Goal: Task Accomplishment & Management: Use online tool/utility

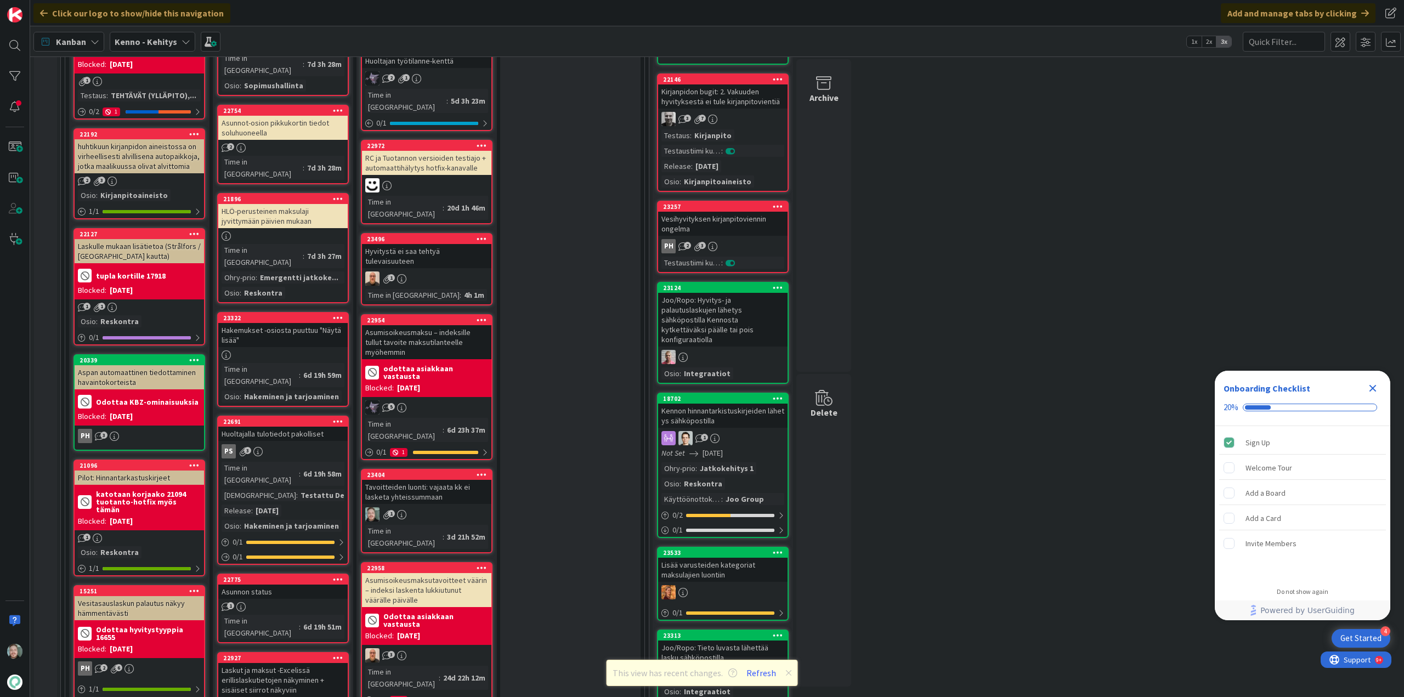
click at [427, 480] on div "Tavoitteiden luonti: vajaata kk ei lasketa yhteissummaan" at bounding box center [426, 492] width 129 height 24
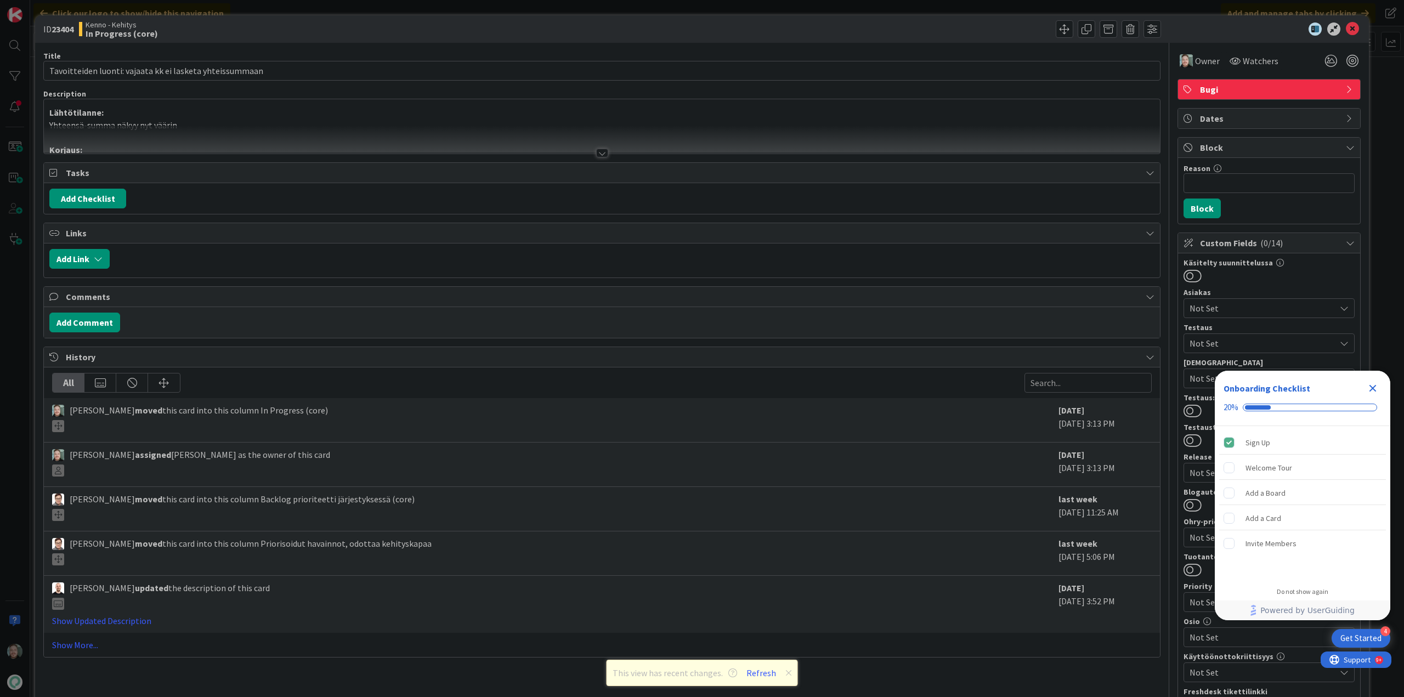
click at [596, 152] on div at bounding box center [602, 153] width 12 height 9
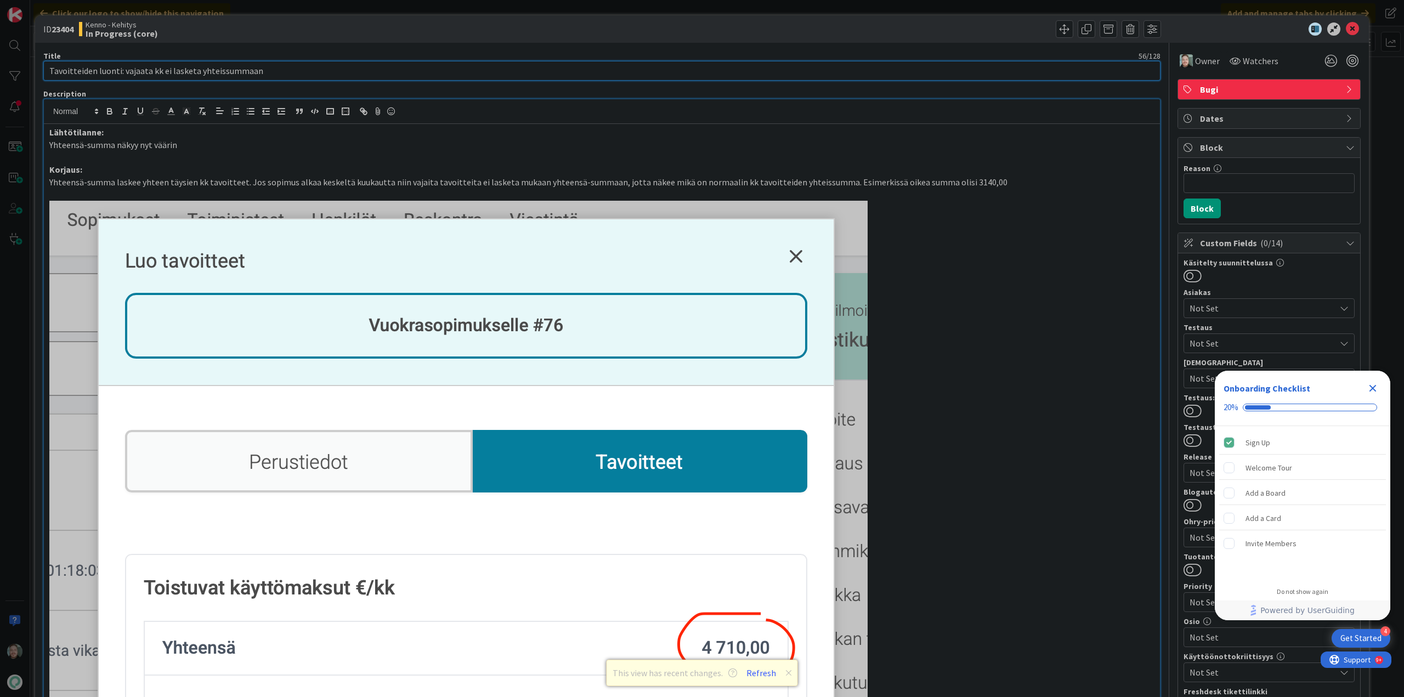
drag, startPoint x: 259, startPoint y: 72, endPoint x: 39, endPoint y: 69, distance: 220.0
click at [421, 33] on div "Kenno - Kehitys In Progress (core)" at bounding box center [339, 29] width 521 height 18
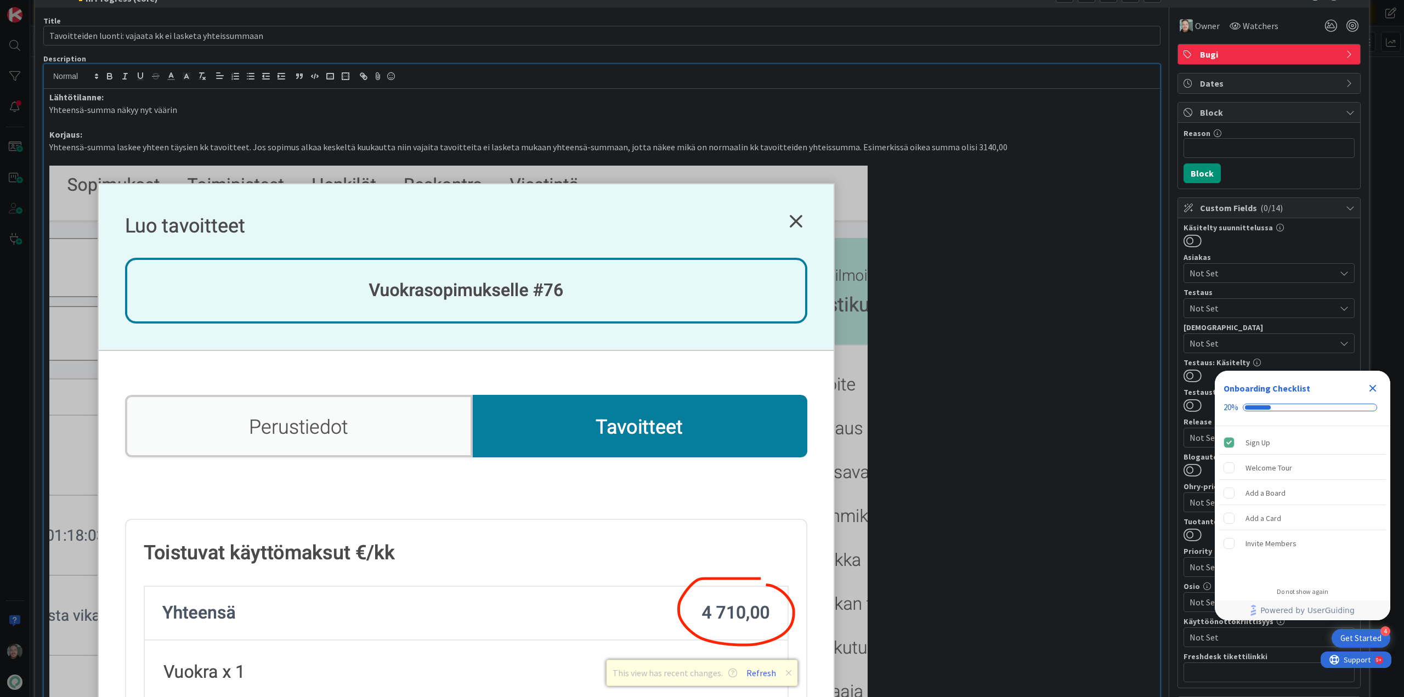
scroll to position [55, 0]
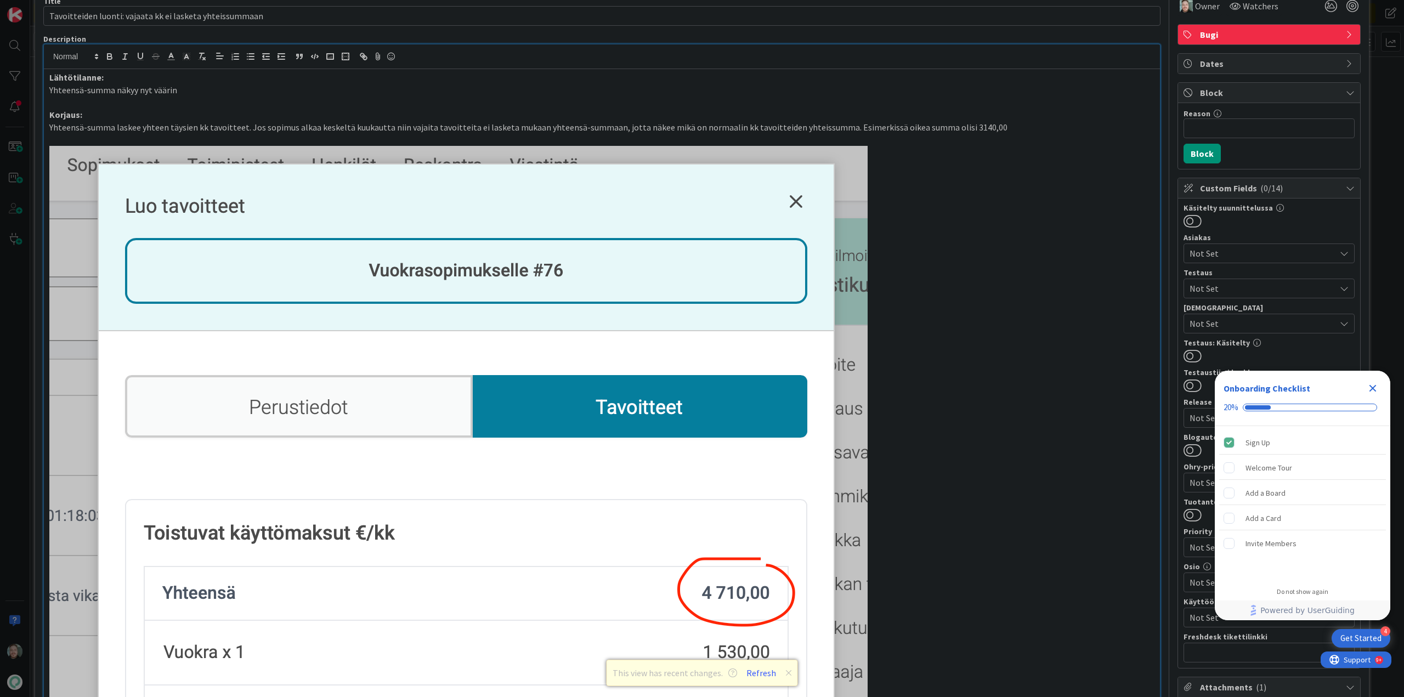
click at [369, 86] on p "Yhteensä-summa näkyy nyt väärin" at bounding box center [601, 90] width 1105 height 13
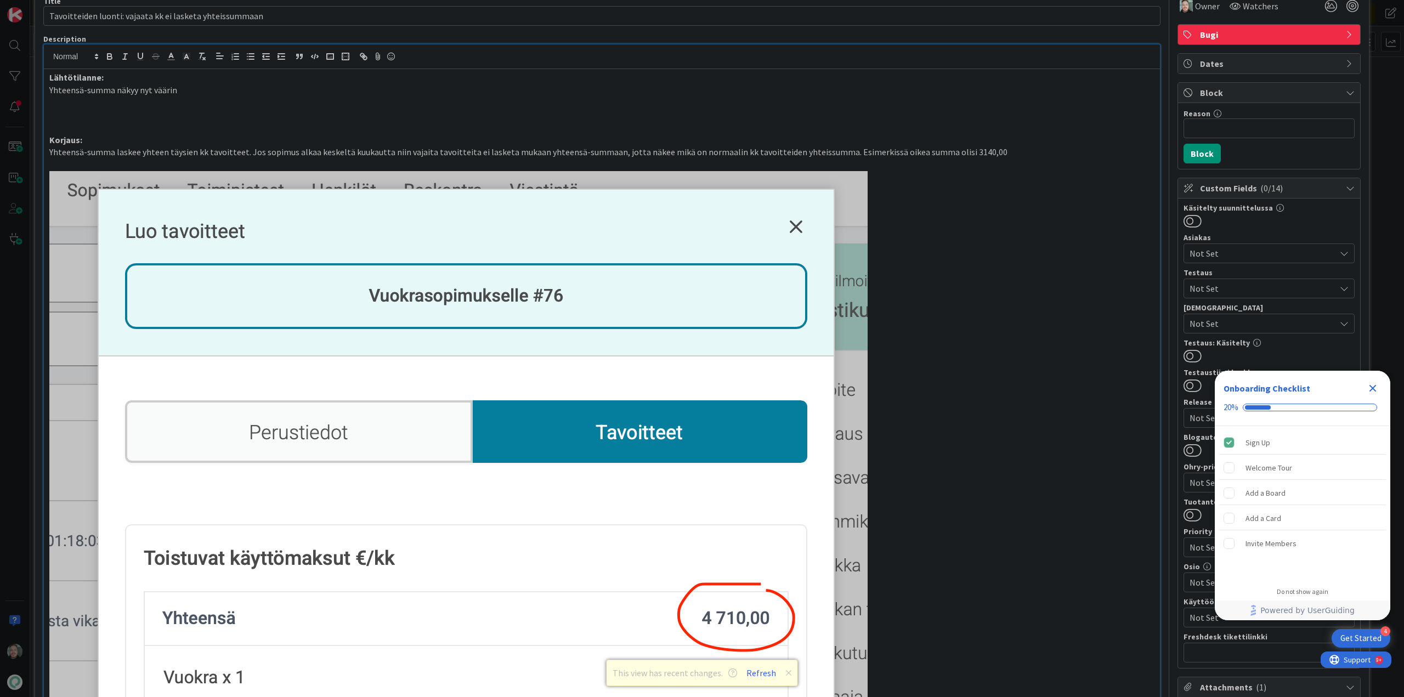
paste div
click at [496, 131] on p at bounding box center [601, 127] width 1105 height 13
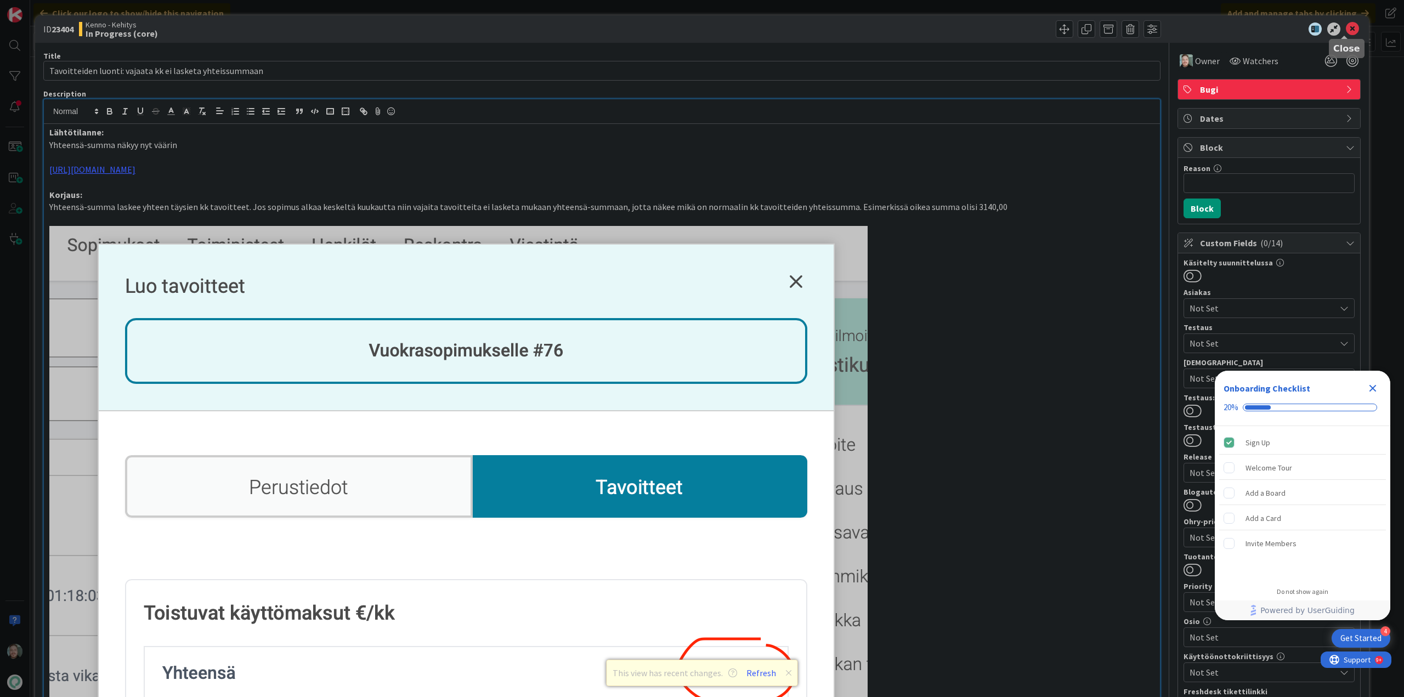
click at [1350, 26] on icon at bounding box center [1352, 28] width 13 height 13
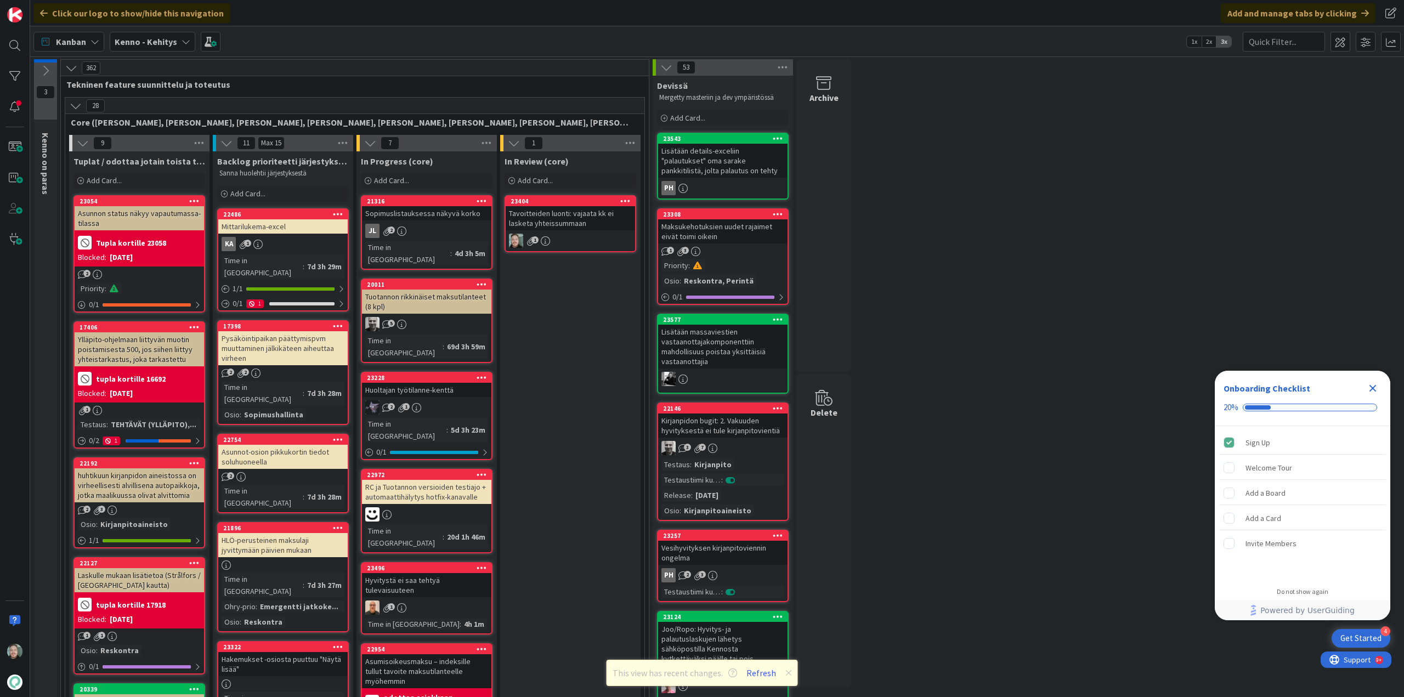
click at [565, 215] on div "Tavoitteiden luonti: vajaata kk ei lasketa yhteissummaan" at bounding box center [570, 218] width 129 height 24
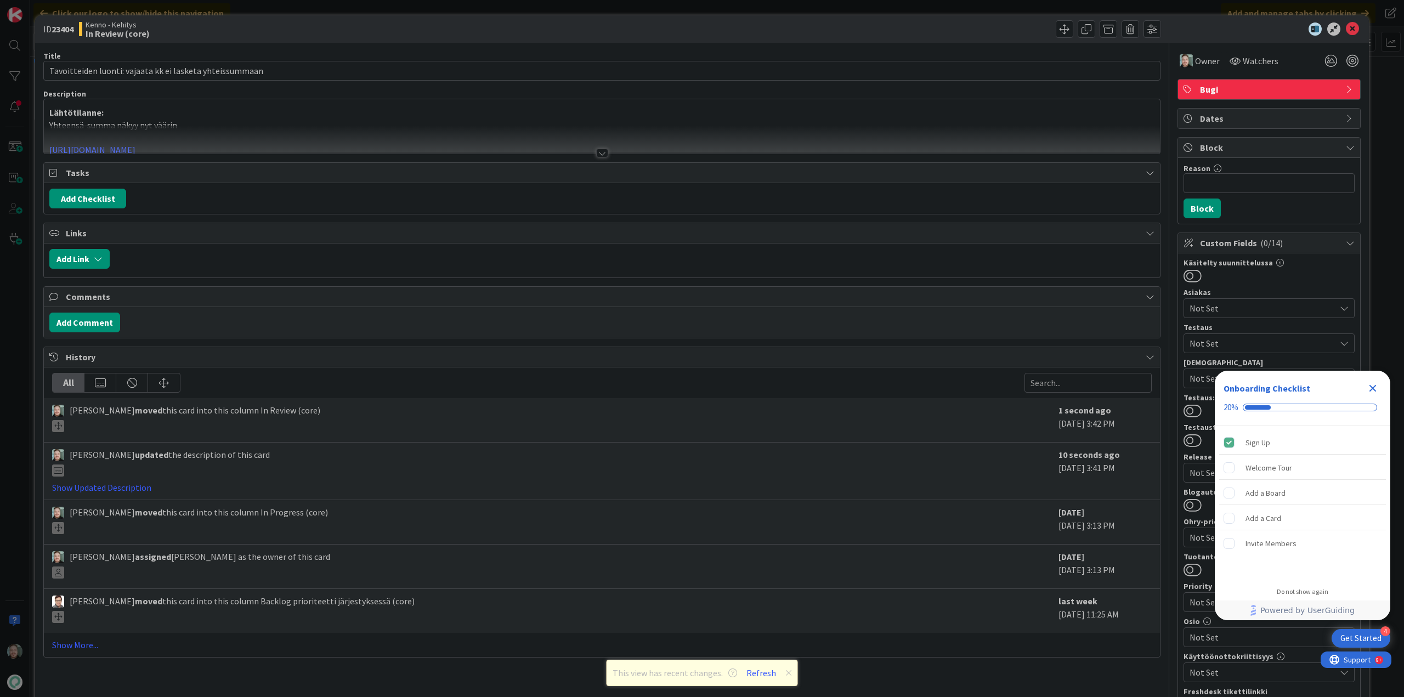
click at [602, 151] on div at bounding box center [602, 153] width 12 height 9
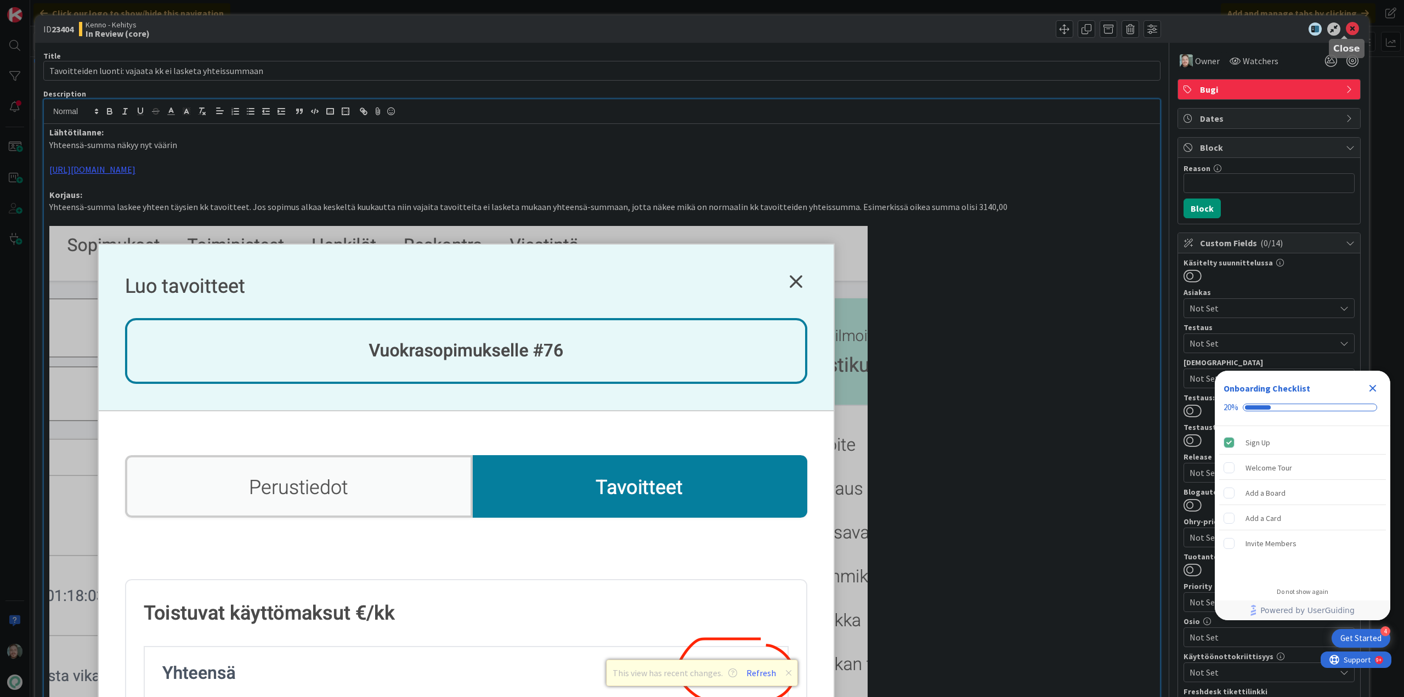
click at [1346, 30] on icon at bounding box center [1352, 28] width 13 height 13
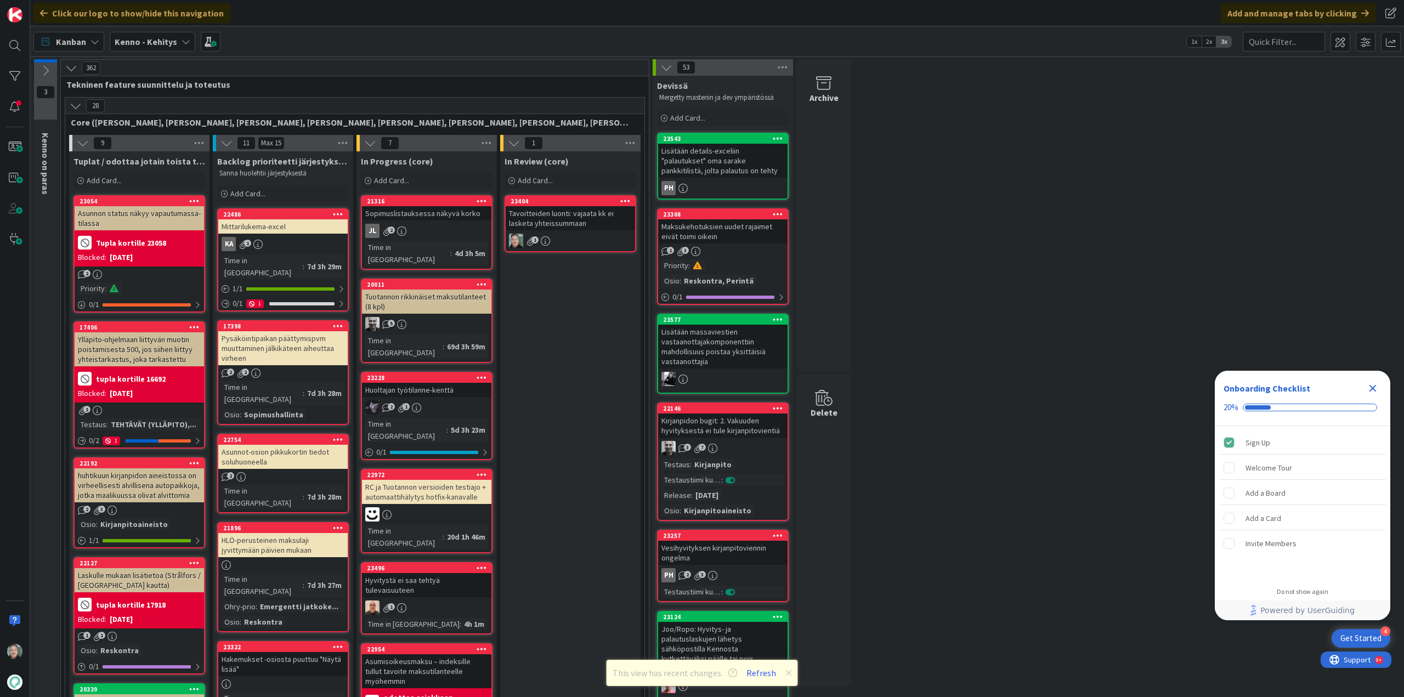
click at [565, 219] on div "Tavoitteiden luonti: vajaata kk ei lasketa yhteissummaan" at bounding box center [570, 218] width 129 height 24
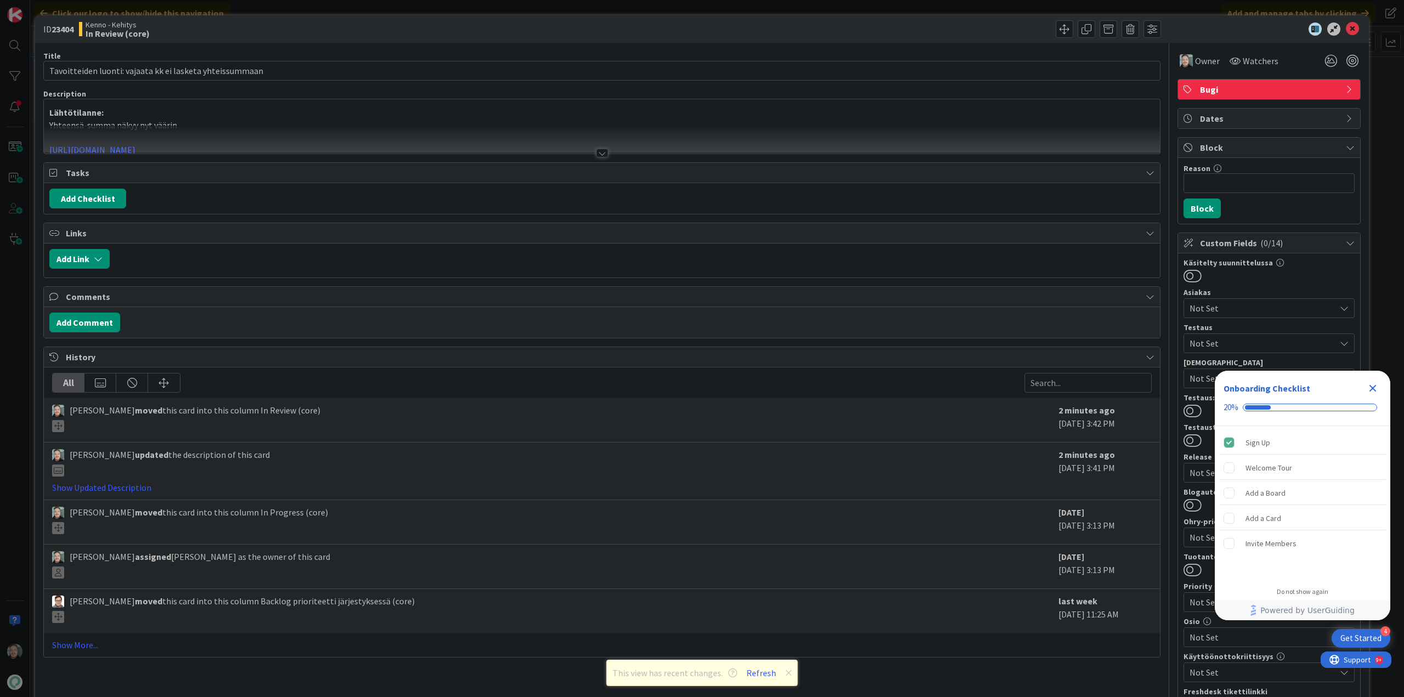
click at [601, 152] on div at bounding box center [602, 153] width 12 height 9
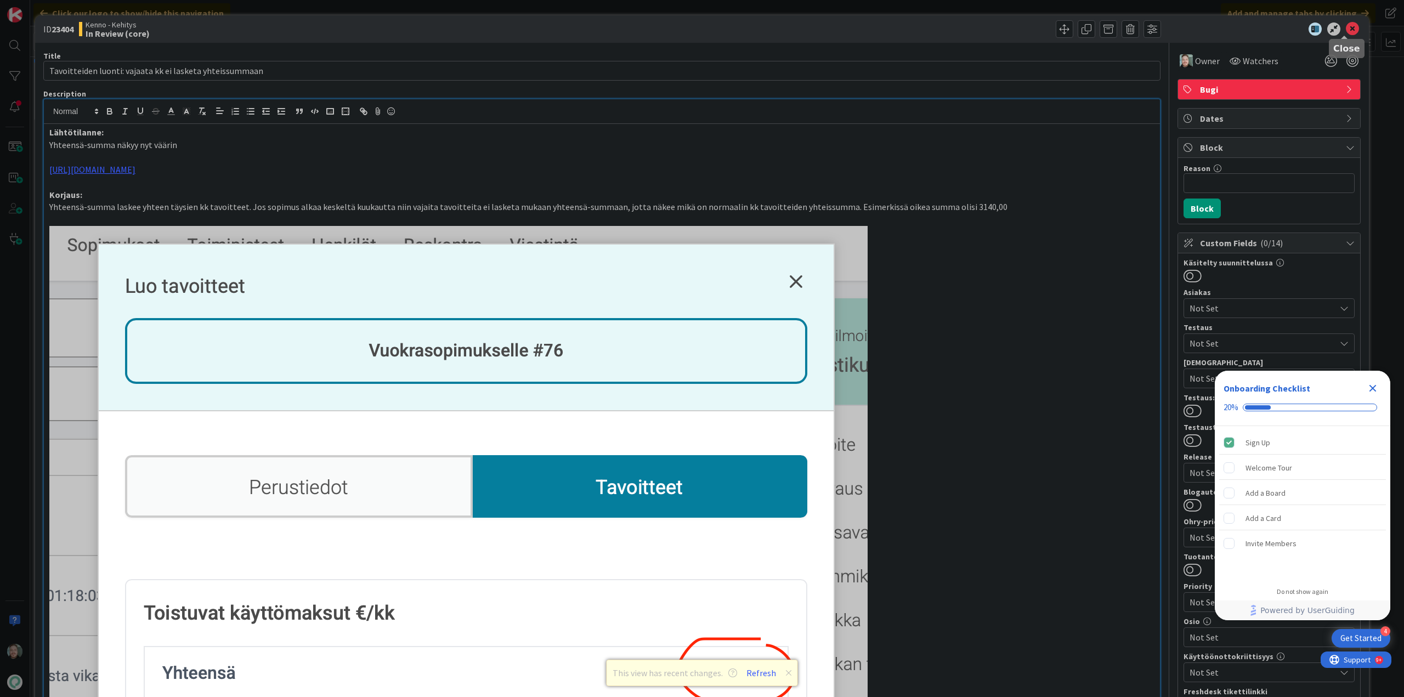
click at [1346, 28] on icon at bounding box center [1352, 28] width 13 height 13
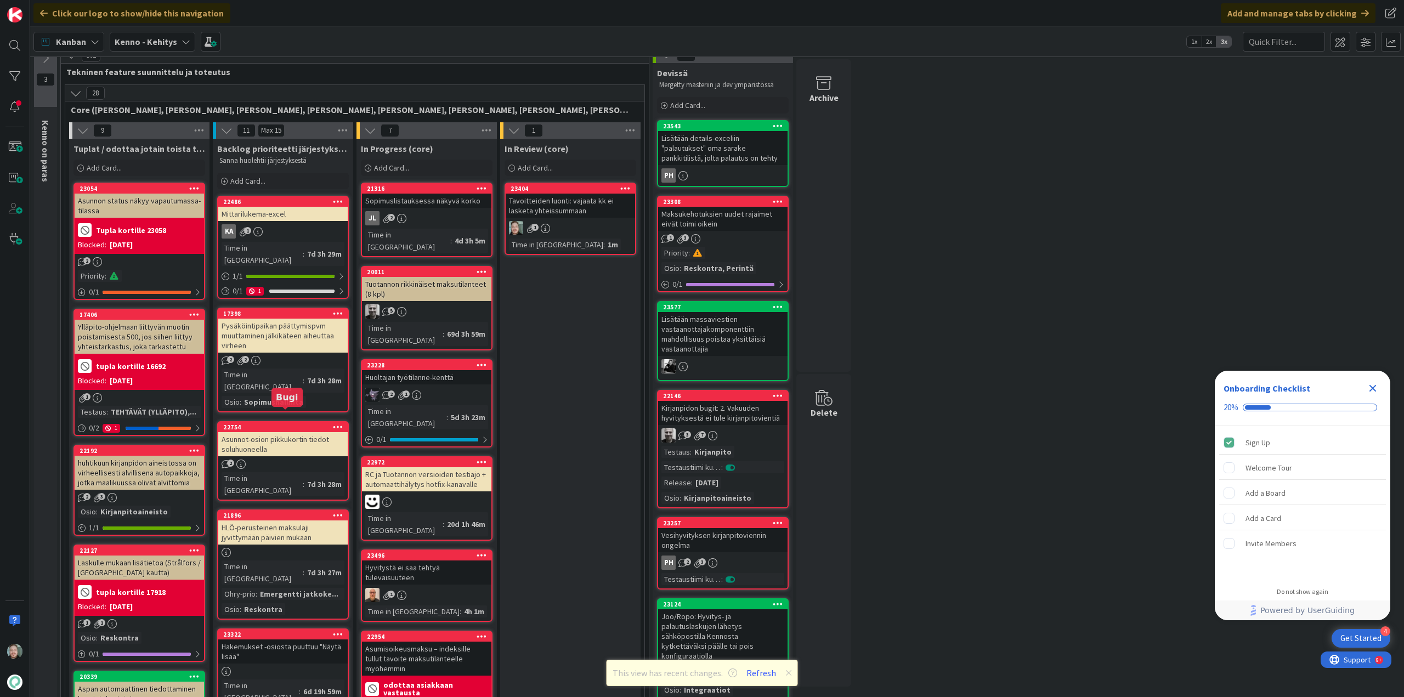
scroll to position [55, 0]
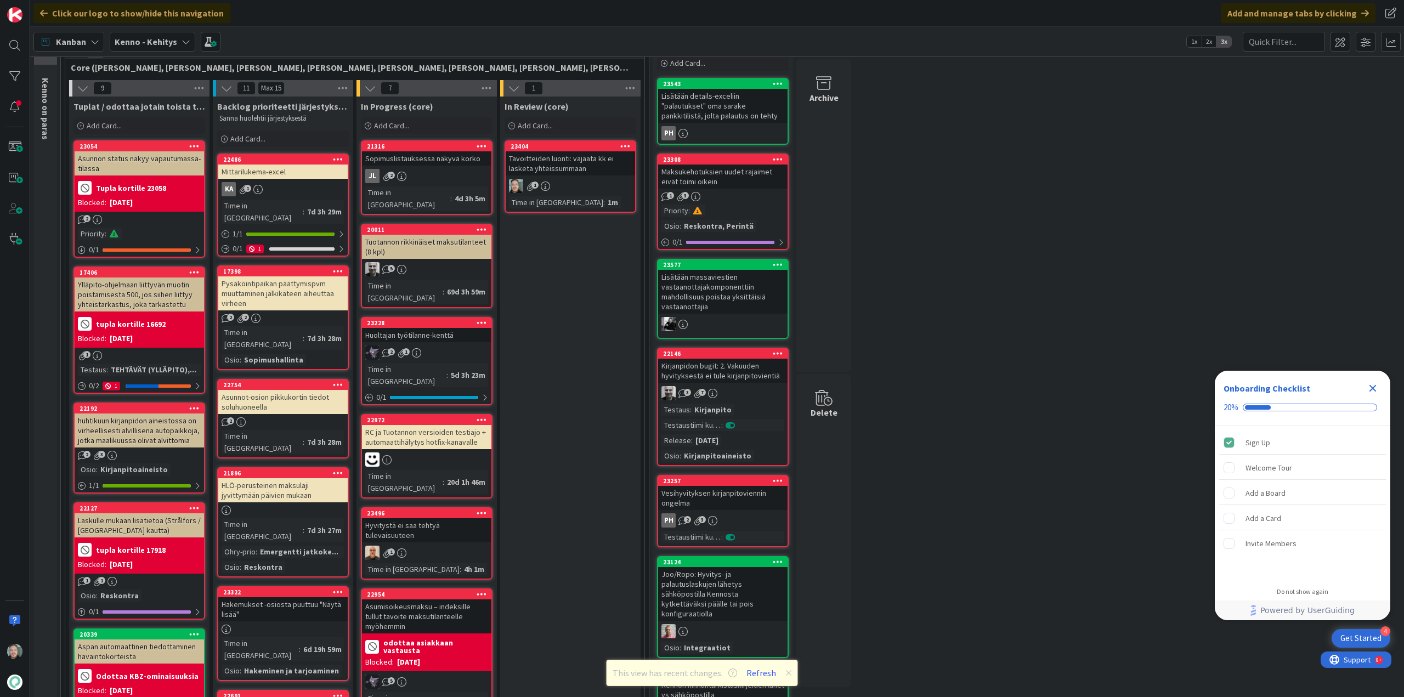
click at [293, 281] on div "Pysäköintipaikan päättymispvm muuttaminen jälkikäteen aiheuttaa virheen" at bounding box center [282, 293] width 129 height 34
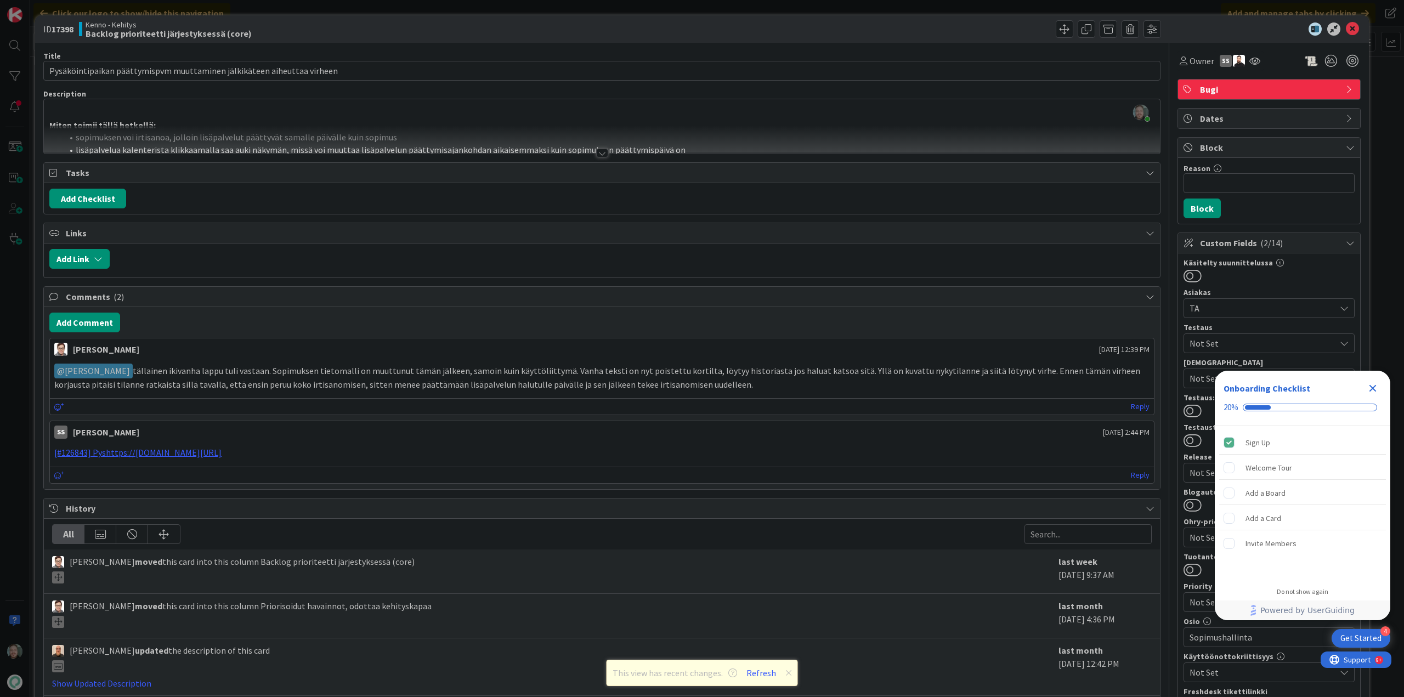
click at [598, 156] on div at bounding box center [602, 153] width 12 height 9
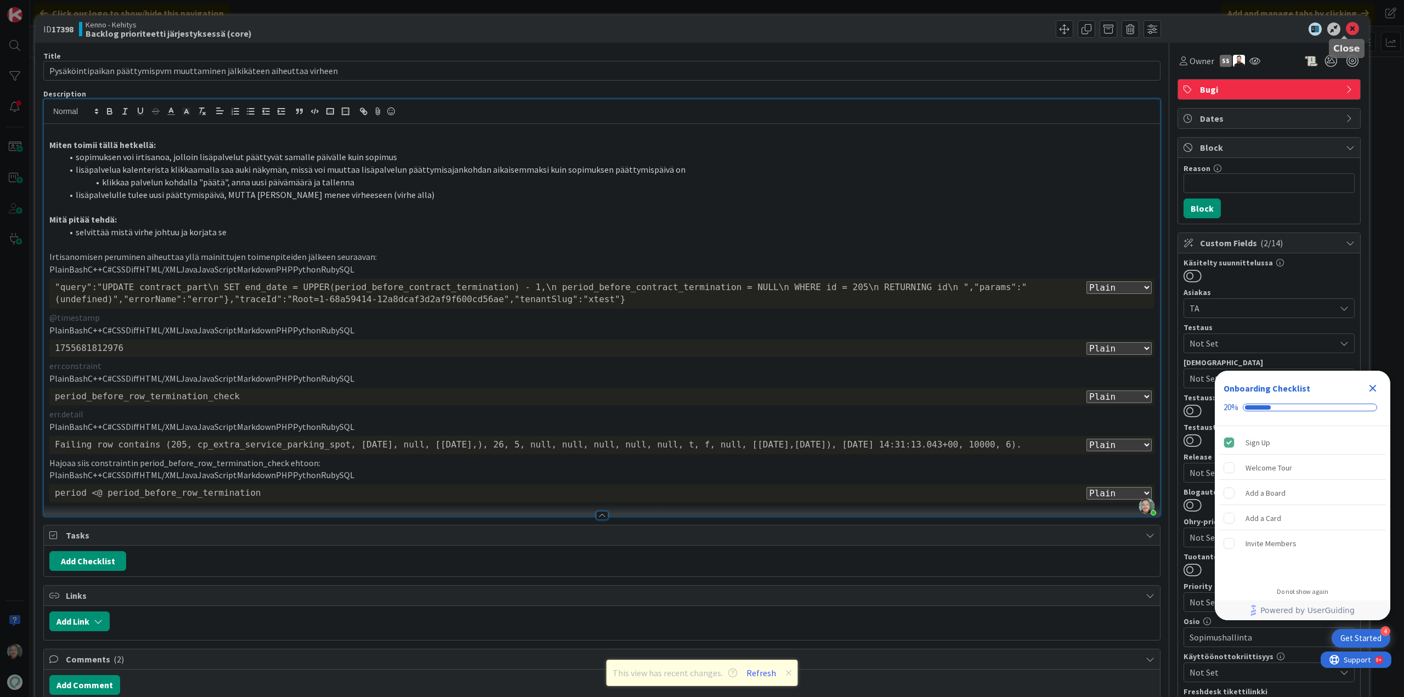
click at [1346, 26] on icon at bounding box center [1352, 28] width 13 height 13
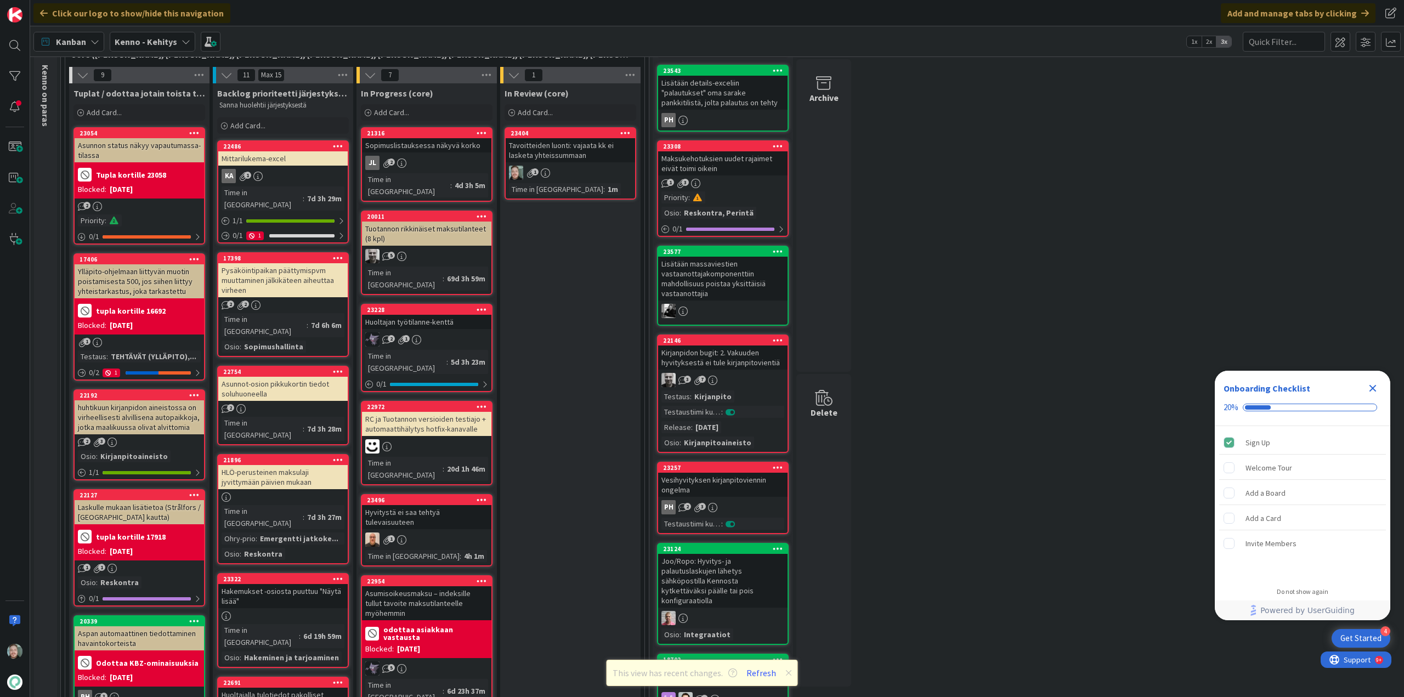
scroll to position [55, 0]
